Goal: Leave review/rating: Share an evaluation or opinion about a product, service, or content

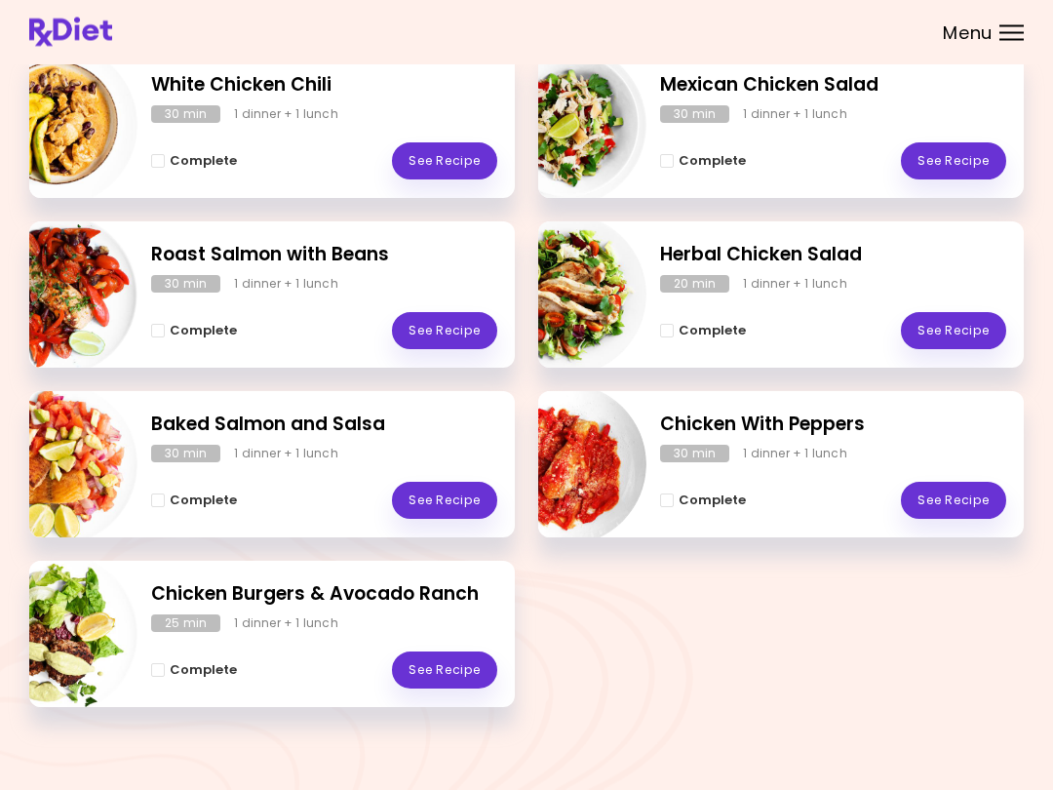
scroll to position [311, 0]
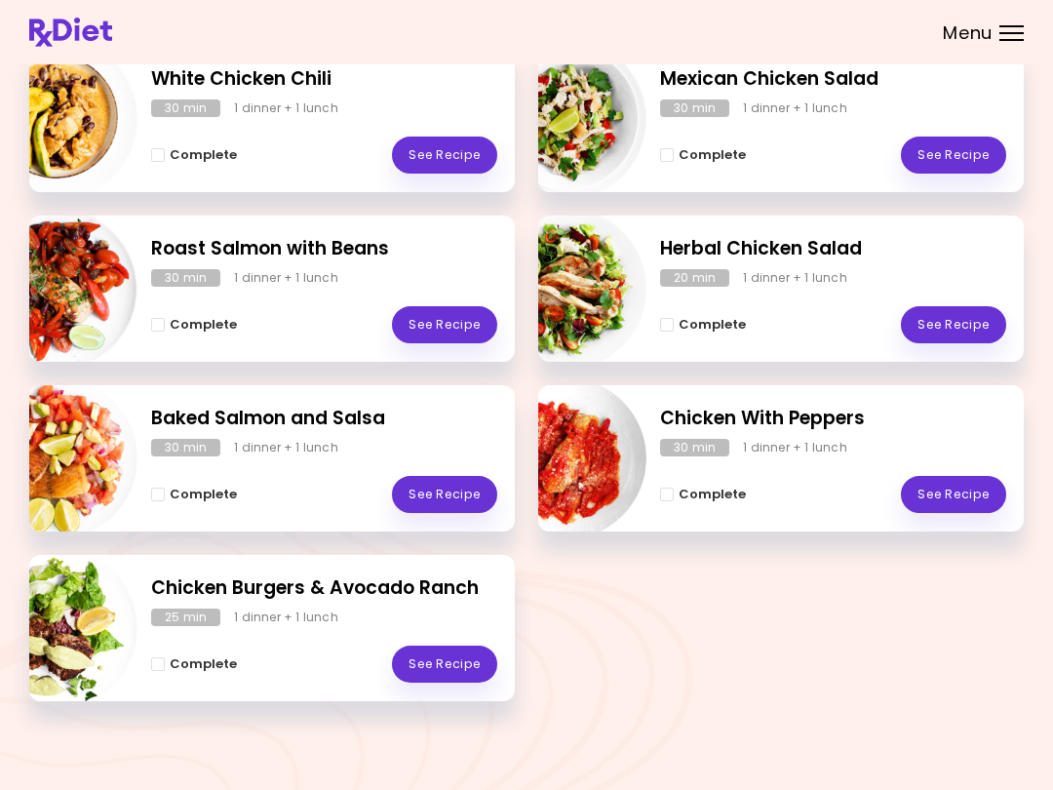
click at [465, 653] on link "See Recipe" at bounding box center [444, 663] width 105 height 37
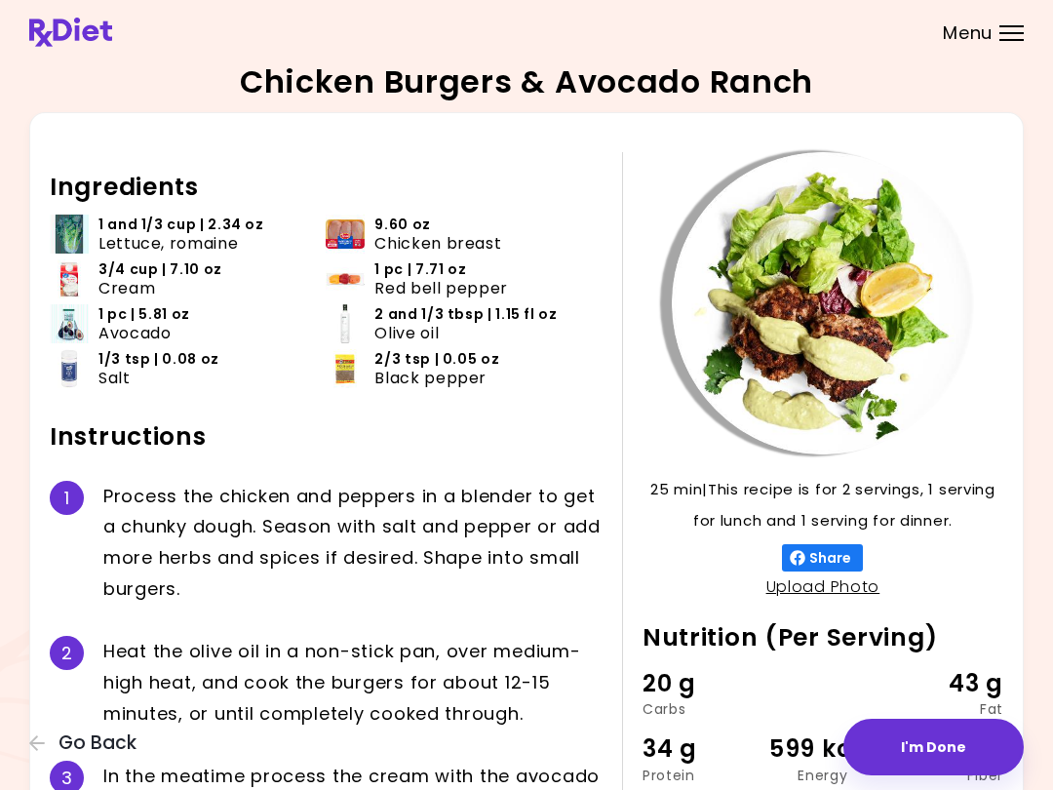
click at [940, 739] on button "I'm Done" at bounding box center [933, 747] width 180 height 57
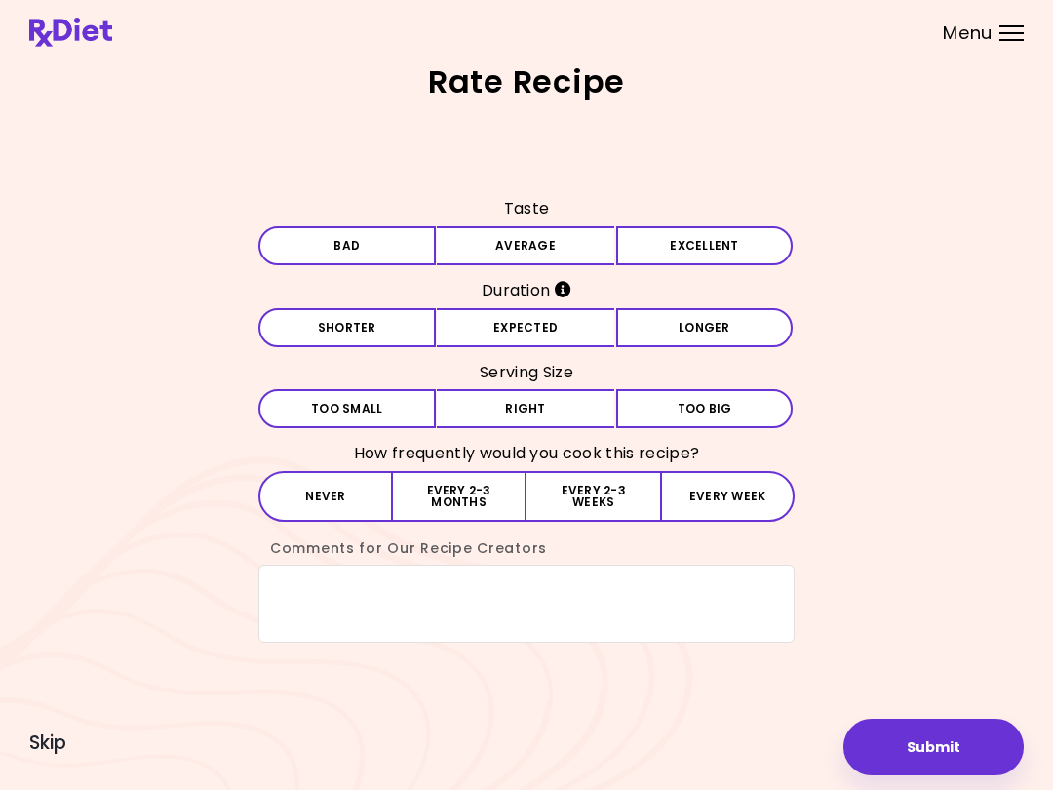
click at [540, 246] on button "Average" at bounding box center [525, 245] width 177 height 39
click at [722, 313] on button "Longer" at bounding box center [704, 327] width 177 height 39
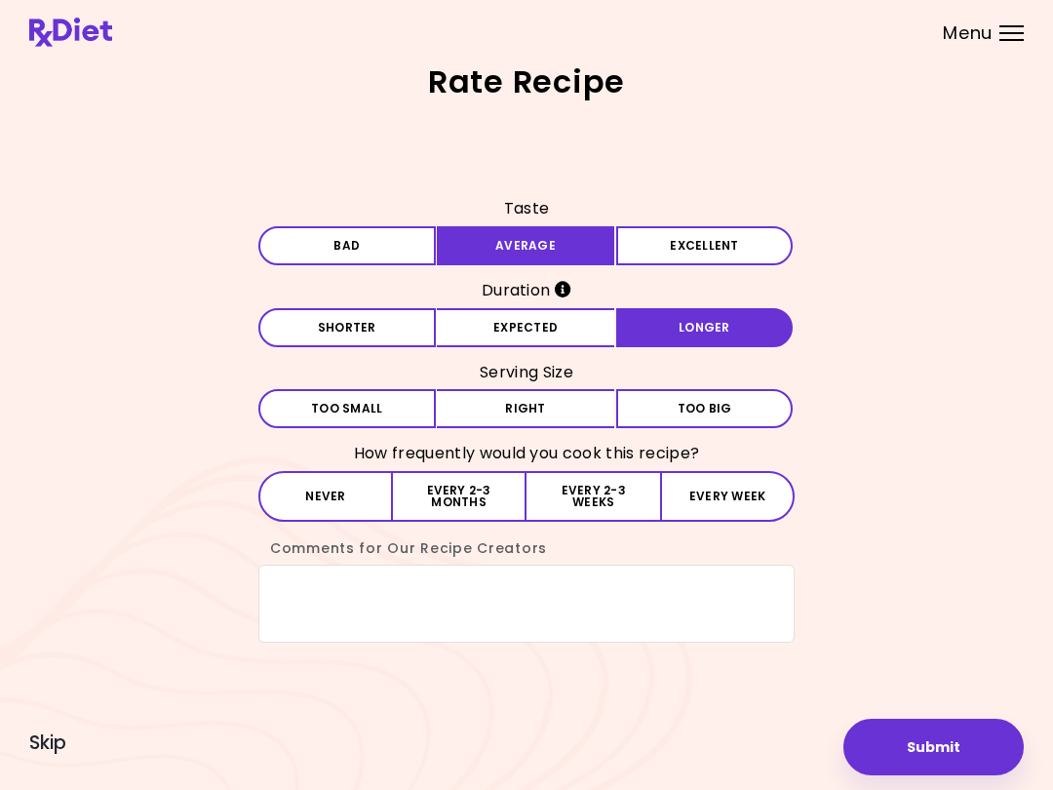
click at [555, 410] on button "Right" at bounding box center [525, 408] width 177 height 39
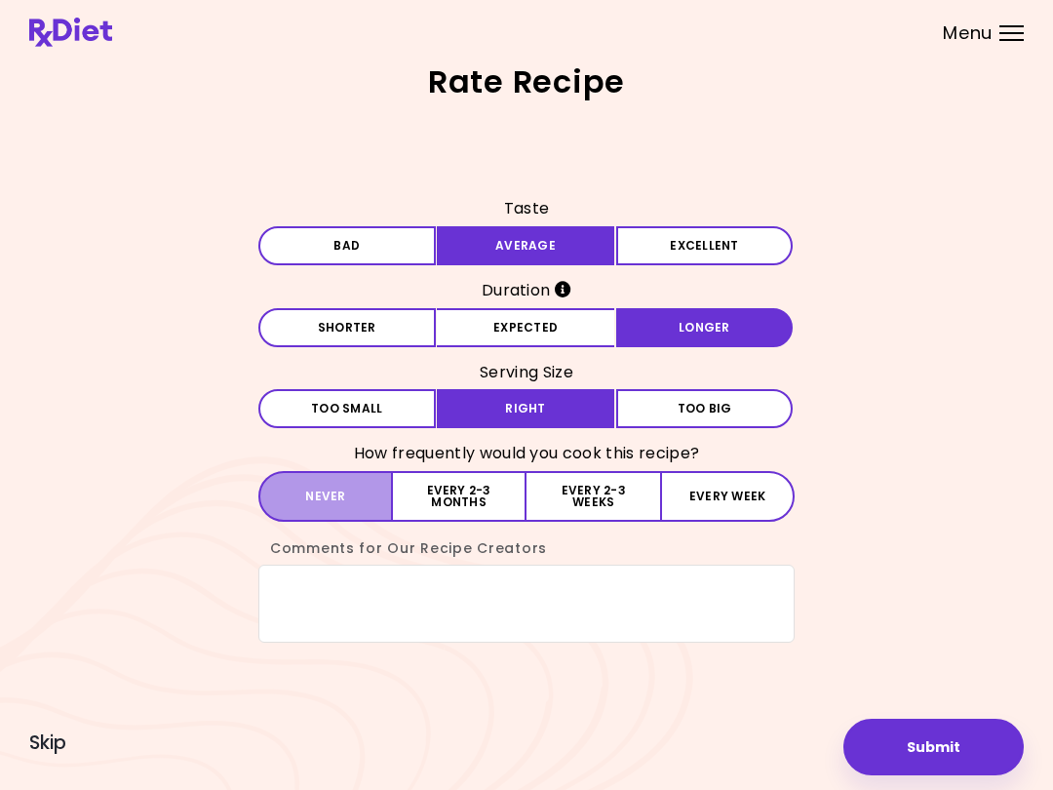
click at [340, 493] on button "Never" at bounding box center [325, 496] width 135 height 51
click at [306, 589] on textarea "Comments for Our Recipe Creators" at bounding box center [526, 603] width 536 height 78
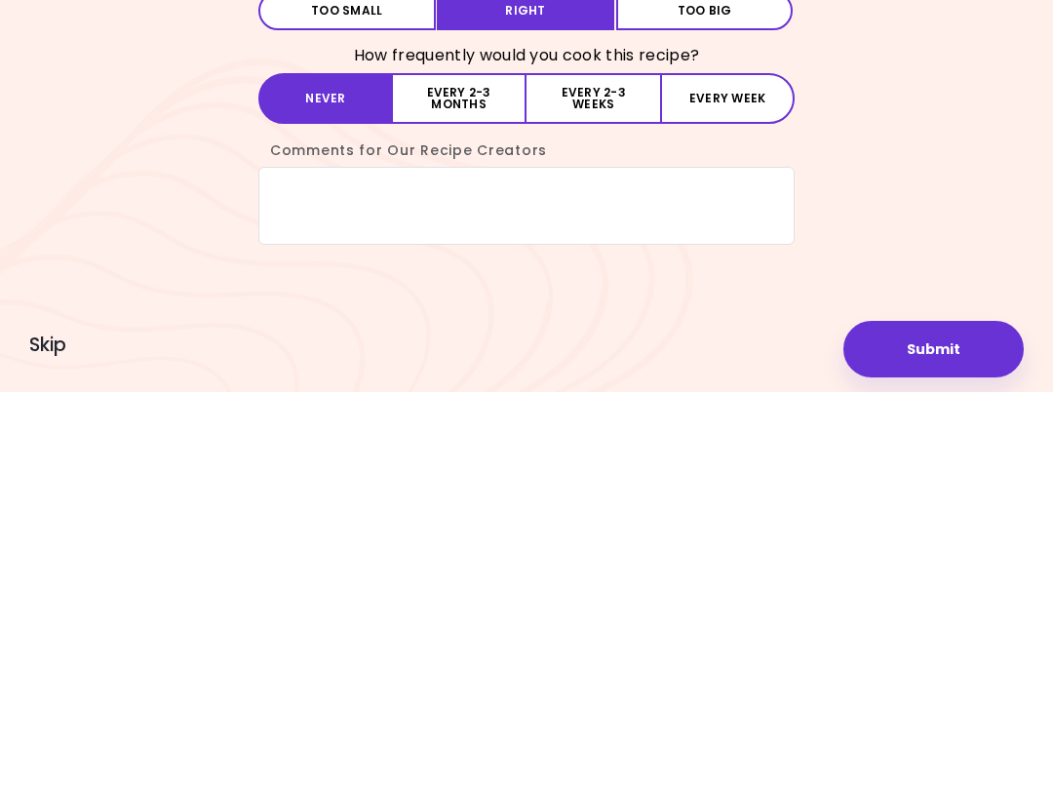
click at [458, 471] on button "Every 2-3 months" at bounding box center [460, 496] width 134 height 51
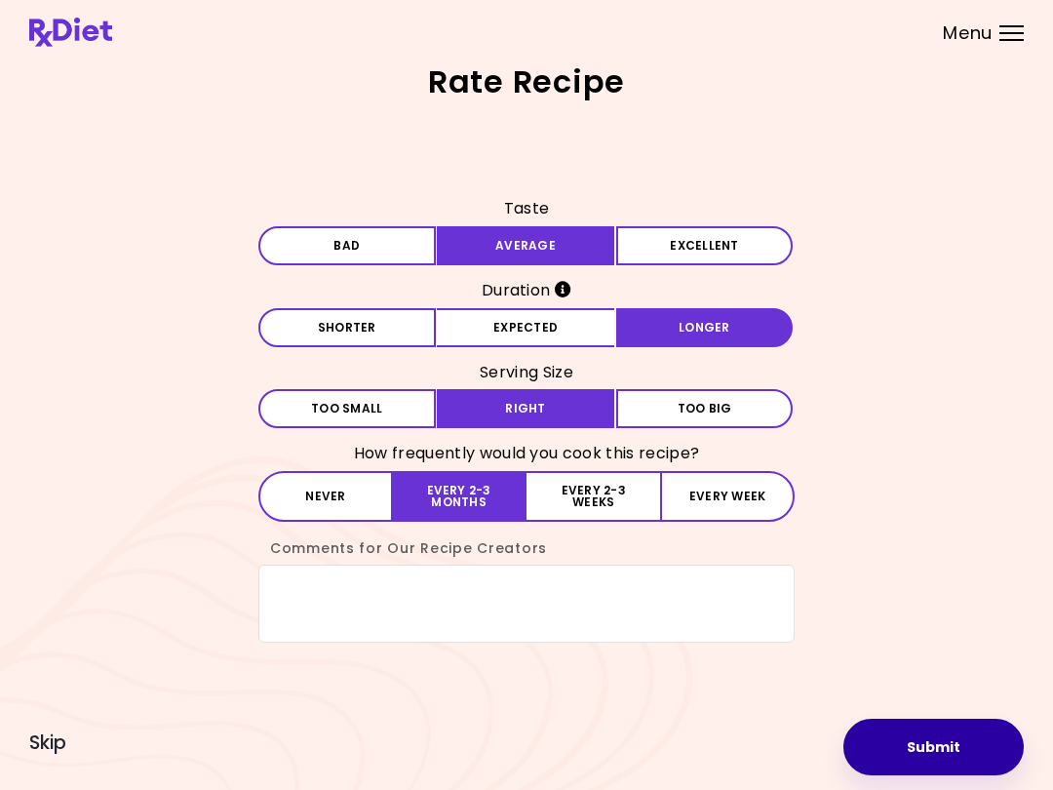
click at [932, 750] on button "Submit" at bounding box center [933, 747] width 180 height 57
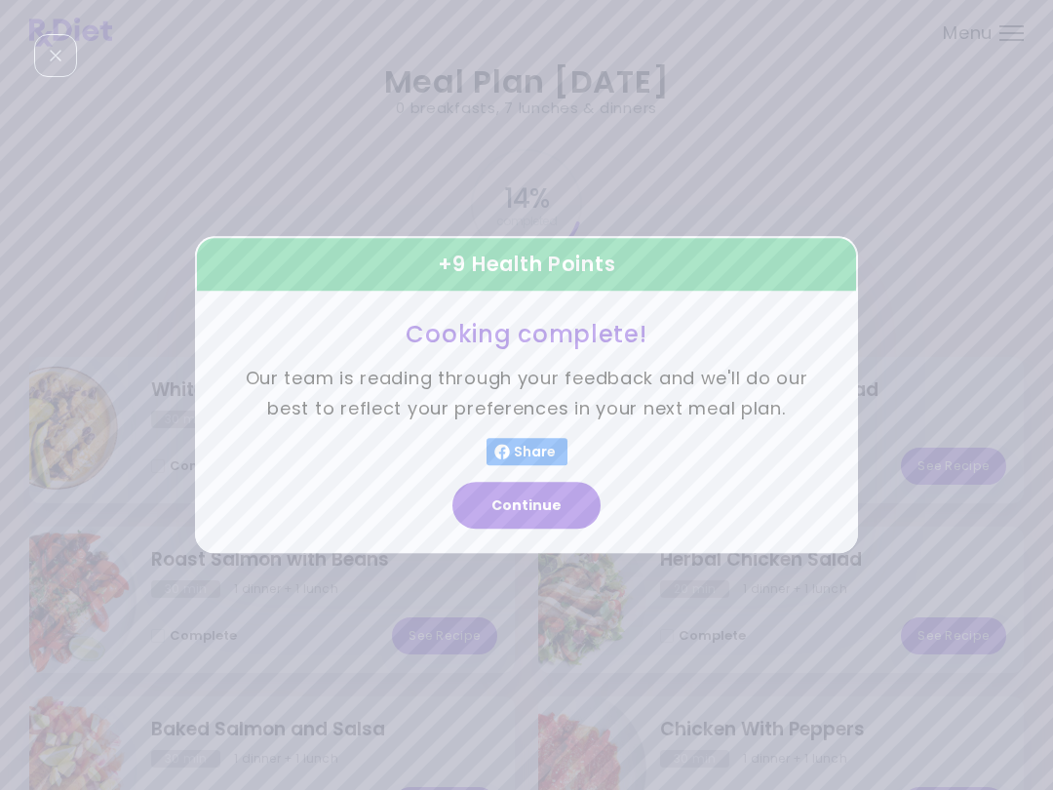
click at [555, 500] on button "Continue" at bounding box center [526, 506] width 148 height 47
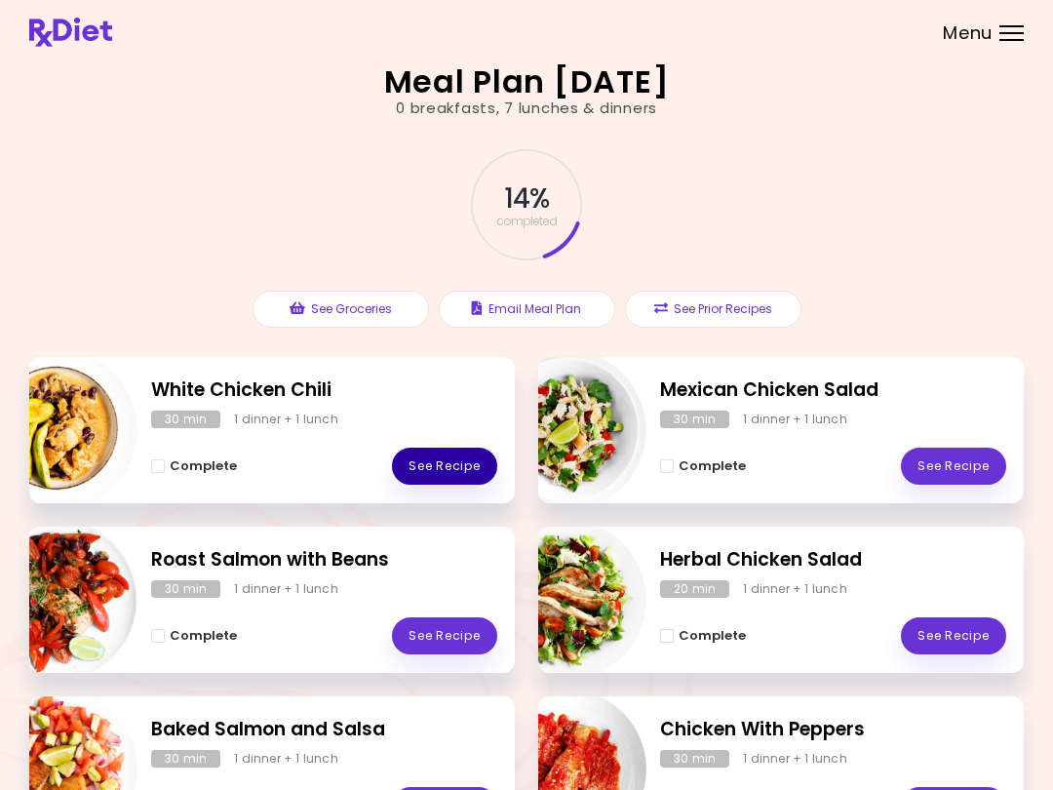
click at [464, 466] on link "See Recipe" at bounding box center [444, 465] width 105 height 37
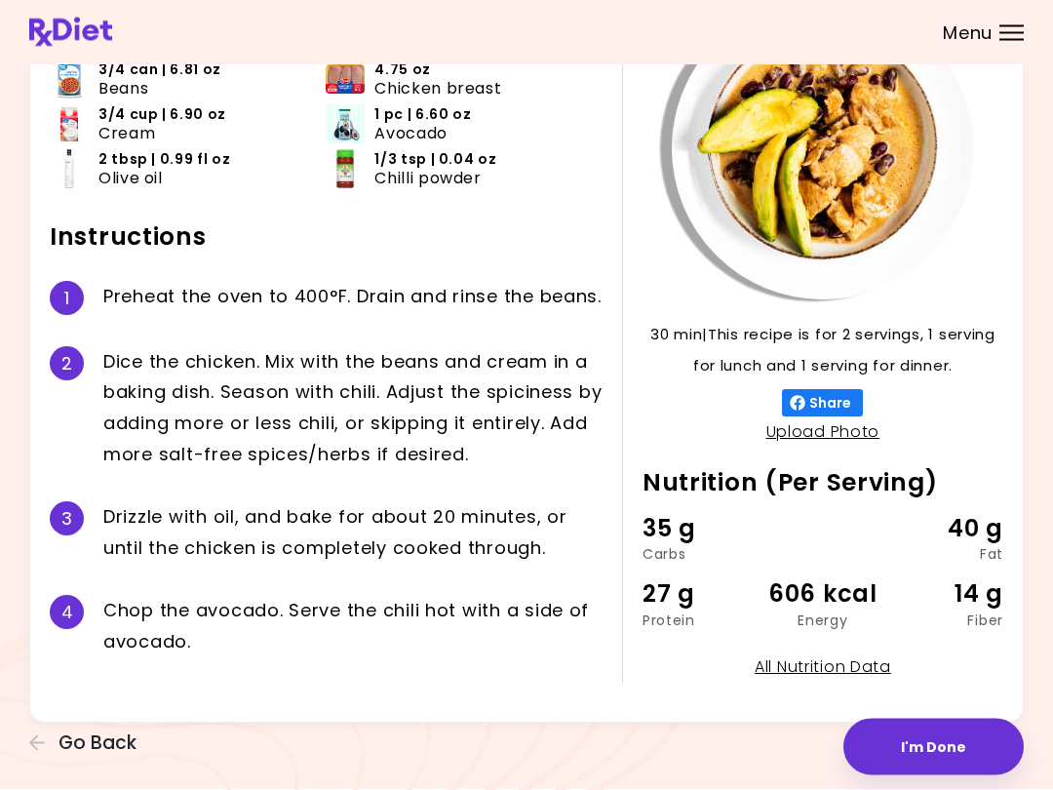
scroll to position [161, 0]
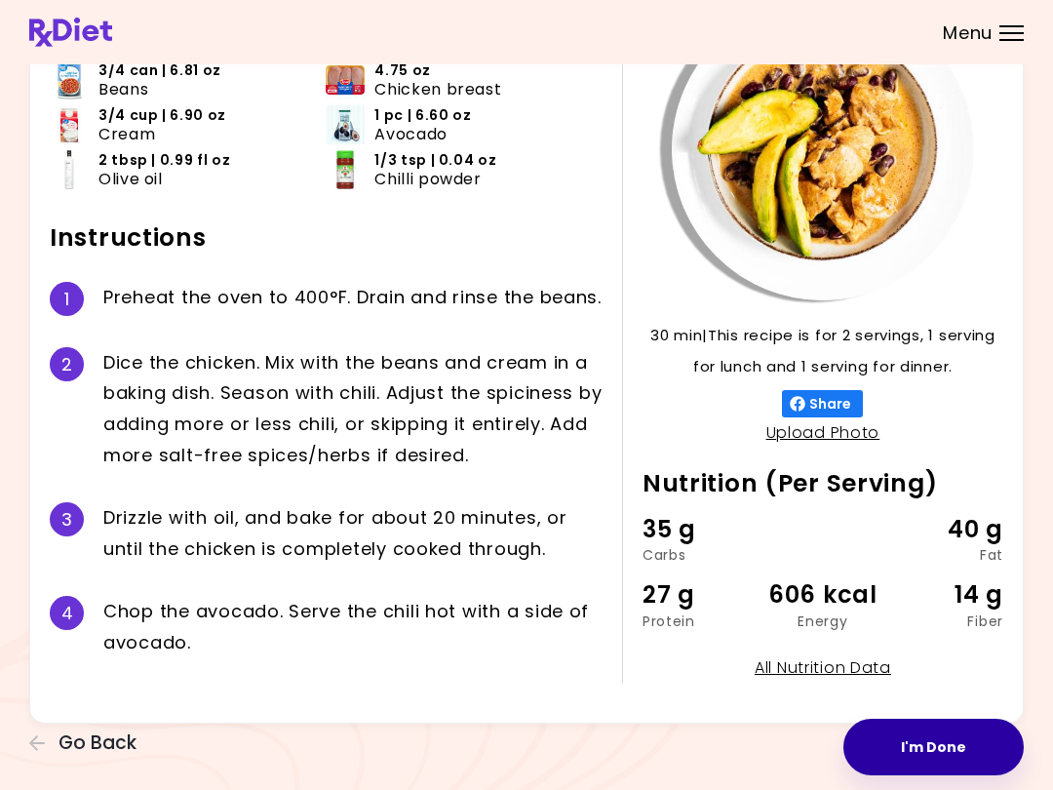
click at [919, 759] on button "I'm Done" at bounding box center [933, 747] width 180 height 57
